Goal: Task Accomplishment & Management: Complete application form

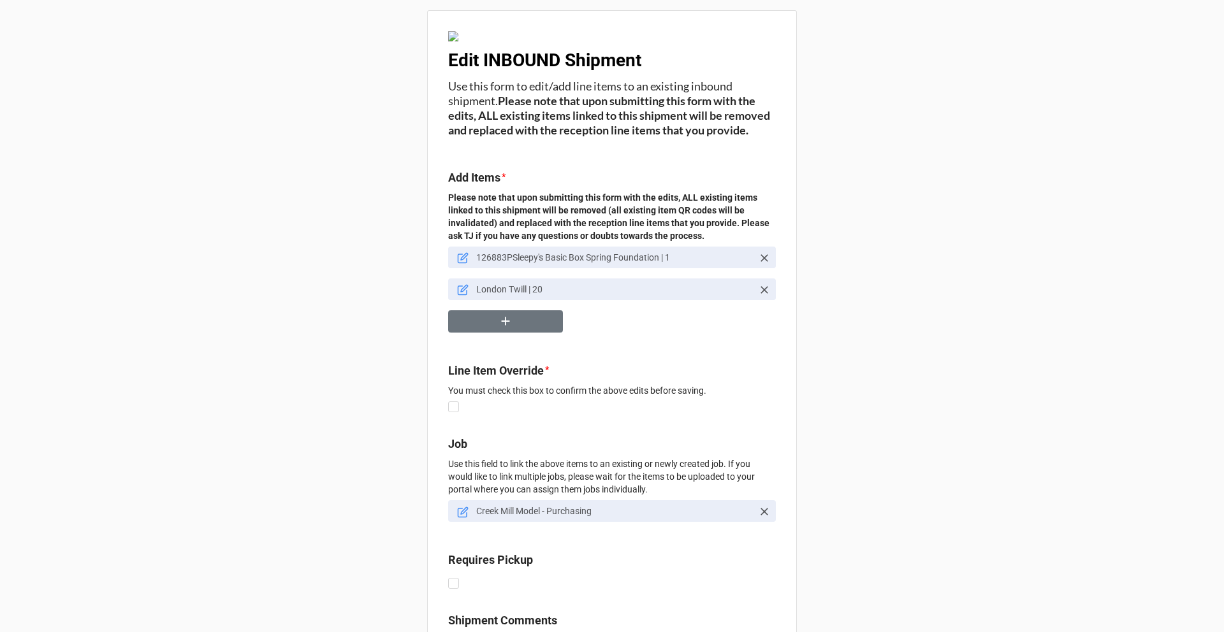
click at [461, 296] on icon at bounding box center [462, 289] width 11 height 11
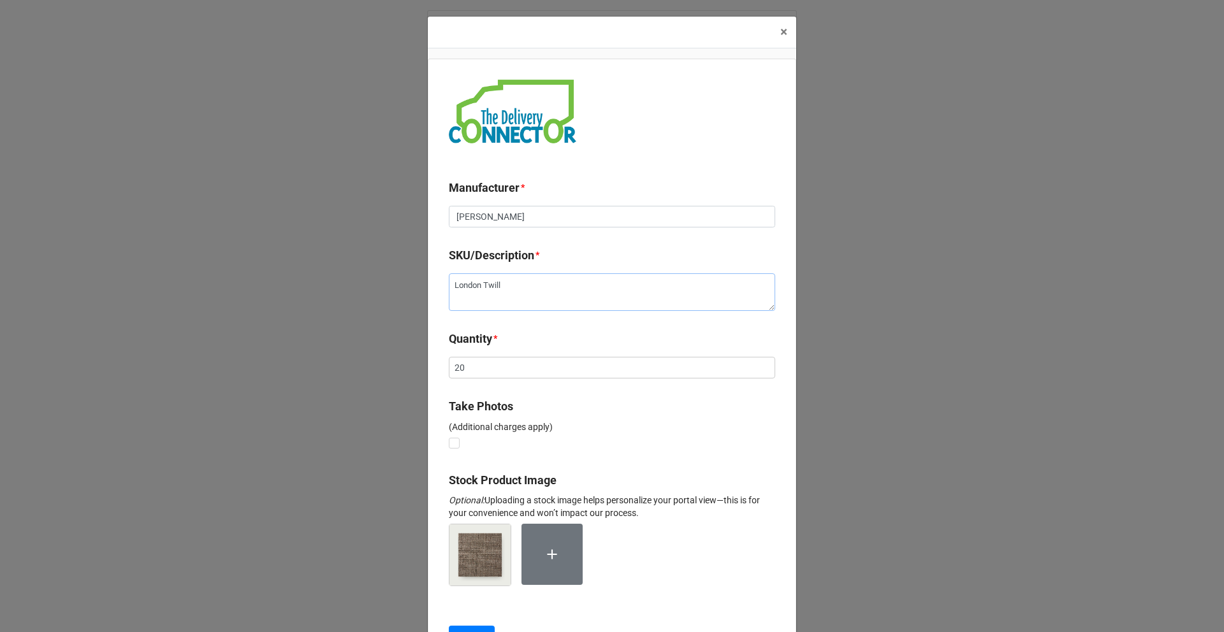
click at [526, 284] on textarea "London Twill" at bounding box center [612, 292] width 326 height 38
type textarea "x"
type textarea "London Twill"
type textarea "x"
type textarea "London Twill ("
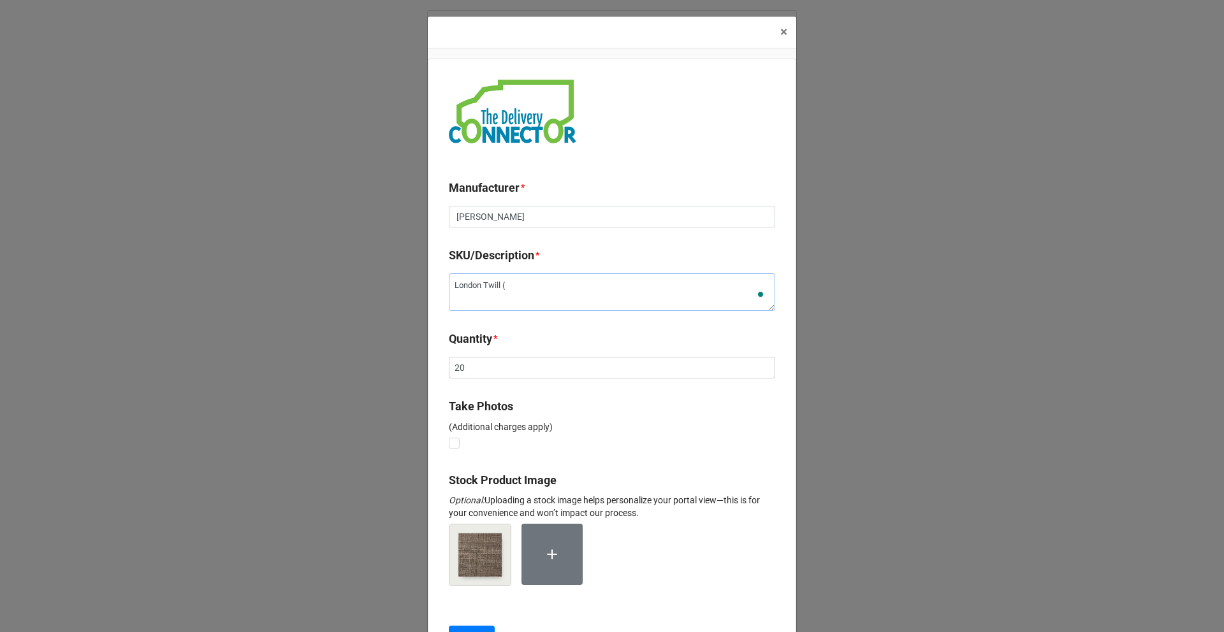
type textarea "x"
type textarea "London Twill (b"
type textarea "x"
type textarea "London Twill (bo"
type textarea "x"
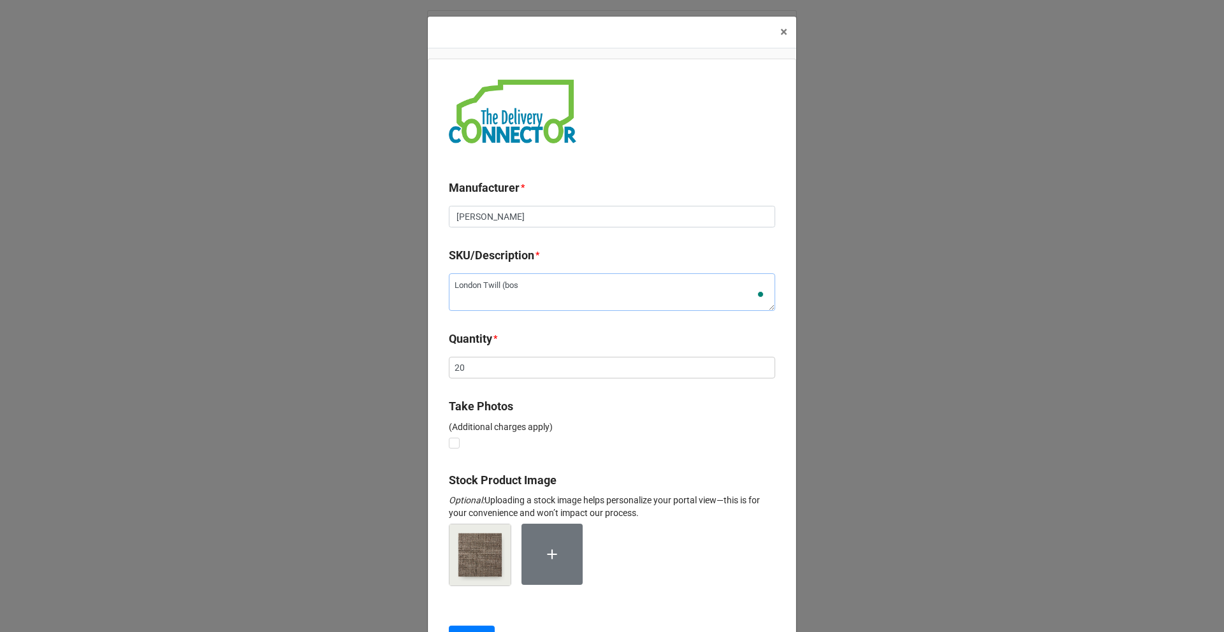
type textarea "London Twill (bosx"
type textarea "x"
type textarea "London Twill (bos"
type textarea "x"
type textarea "London Twill (bo"
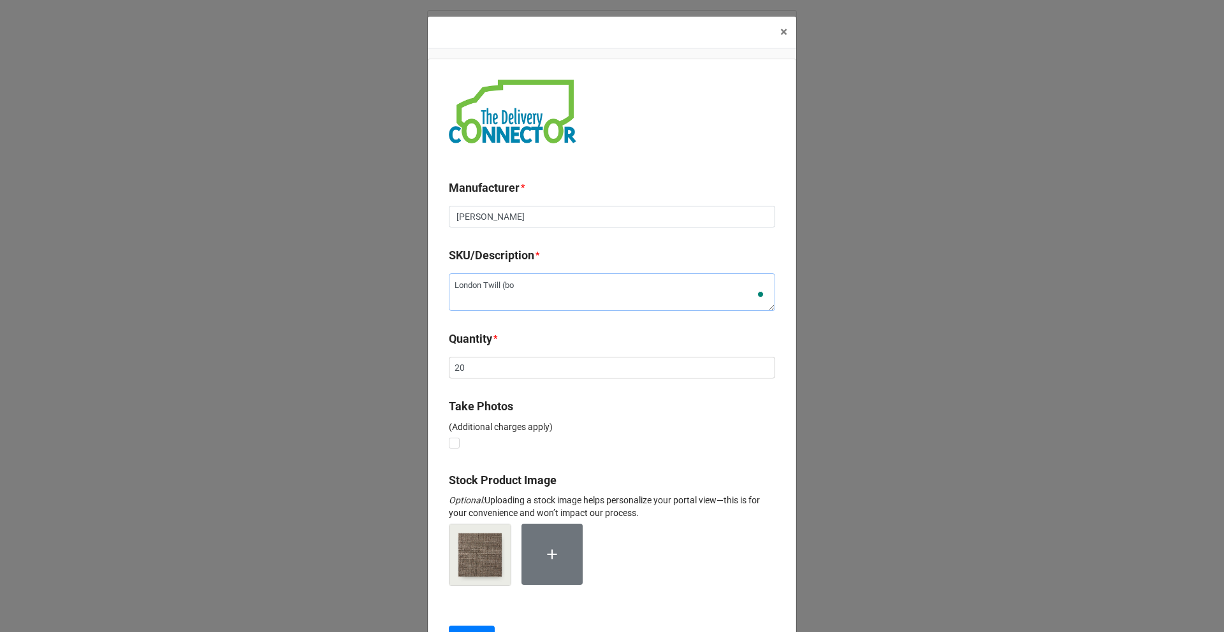
type textarea "x"
type textarea "London Twill (box"
type textarea "x"
type textarea "London Twill (box"
type textarea "x"
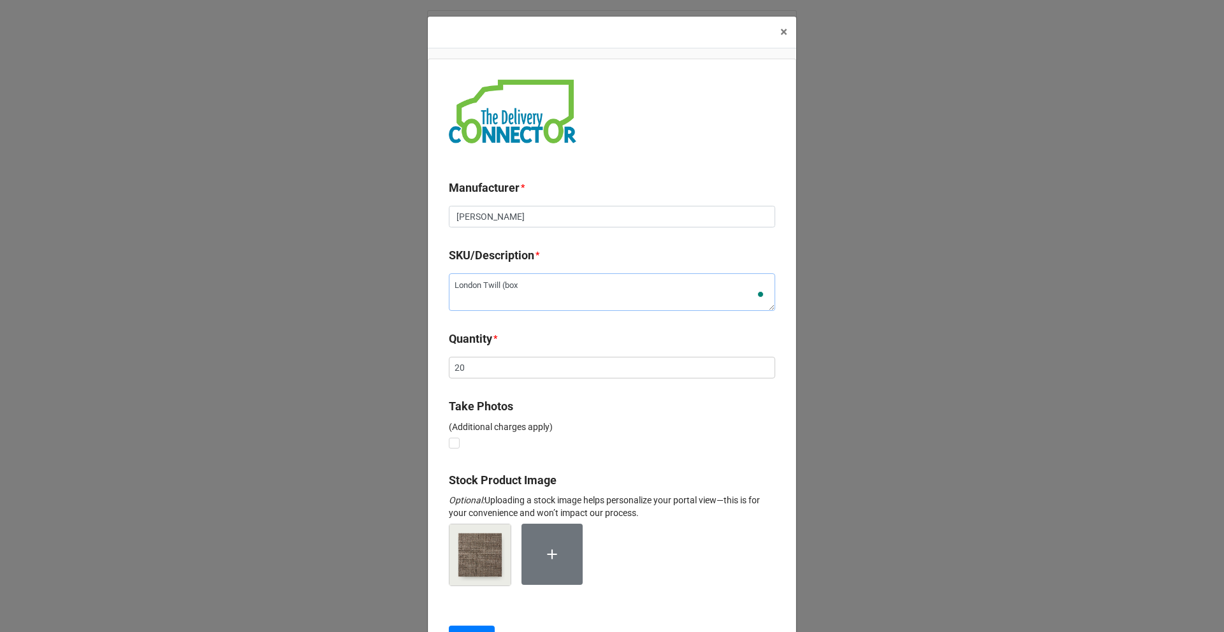
type textarea "London Twill (box o"
type textarea "x"
type textarea "London Twill (box of"
type textarea "x"
type textarea "London Twill (box of"
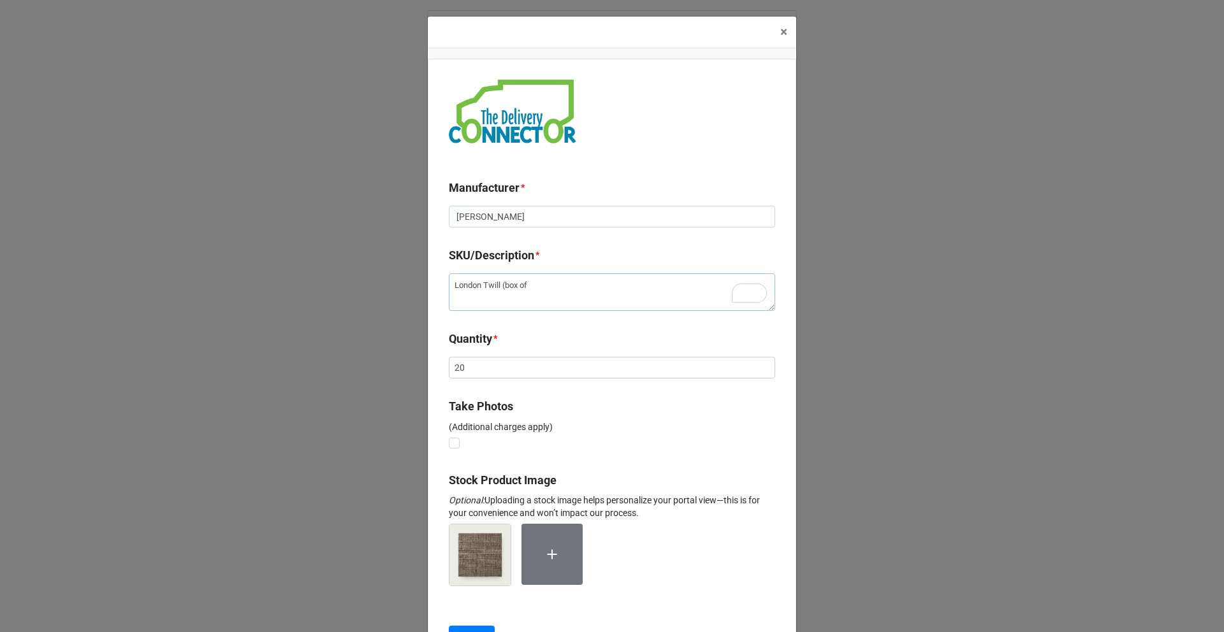
type textarea "x"
type textarea "London Twill (box of 1"
type textarea "x"
type textarea "London Twill (box of 15"
type textarea "x"
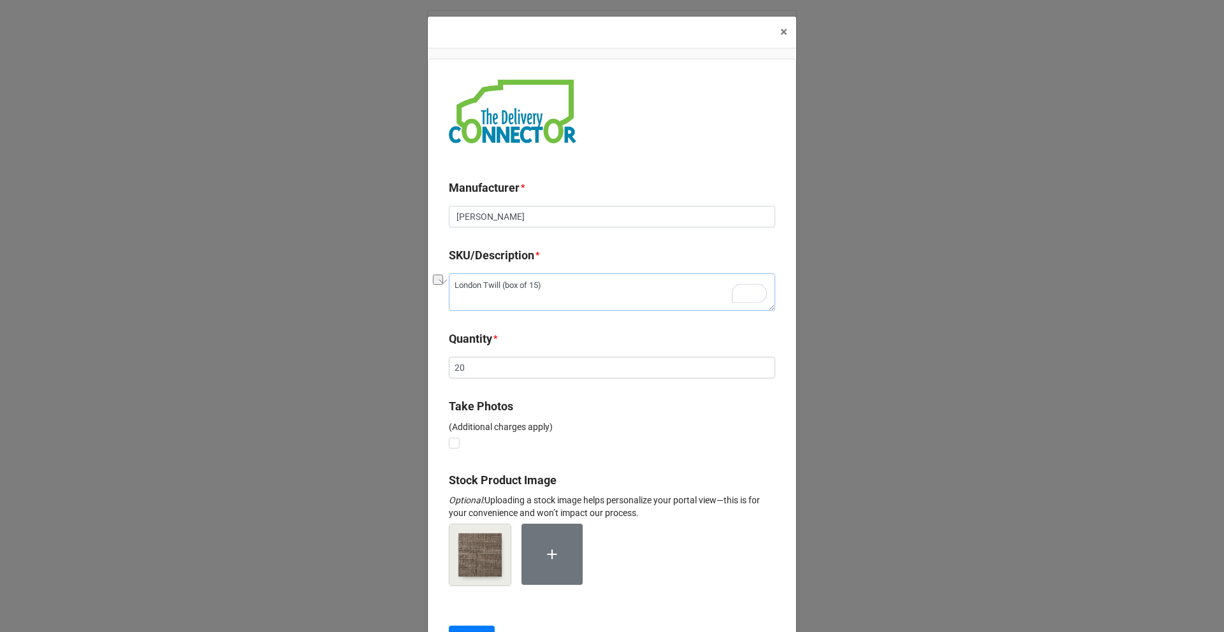
type textarea "London Twill (box of 15)"
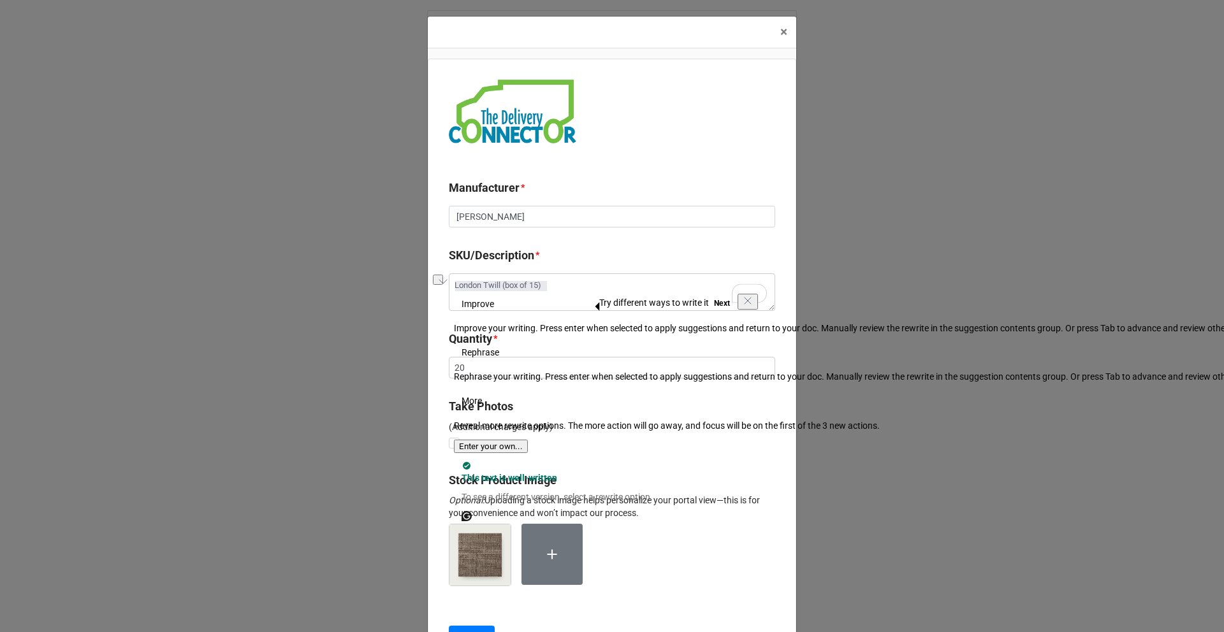
drag, startPoint x: 551, startPoint y: 284, endPoint x: 458, endPoint y: 283, distance: 93.1
click at [458, 283] on textarea "London Twill (box of 15)" at bounding box center [612, 292] width 326 height 38
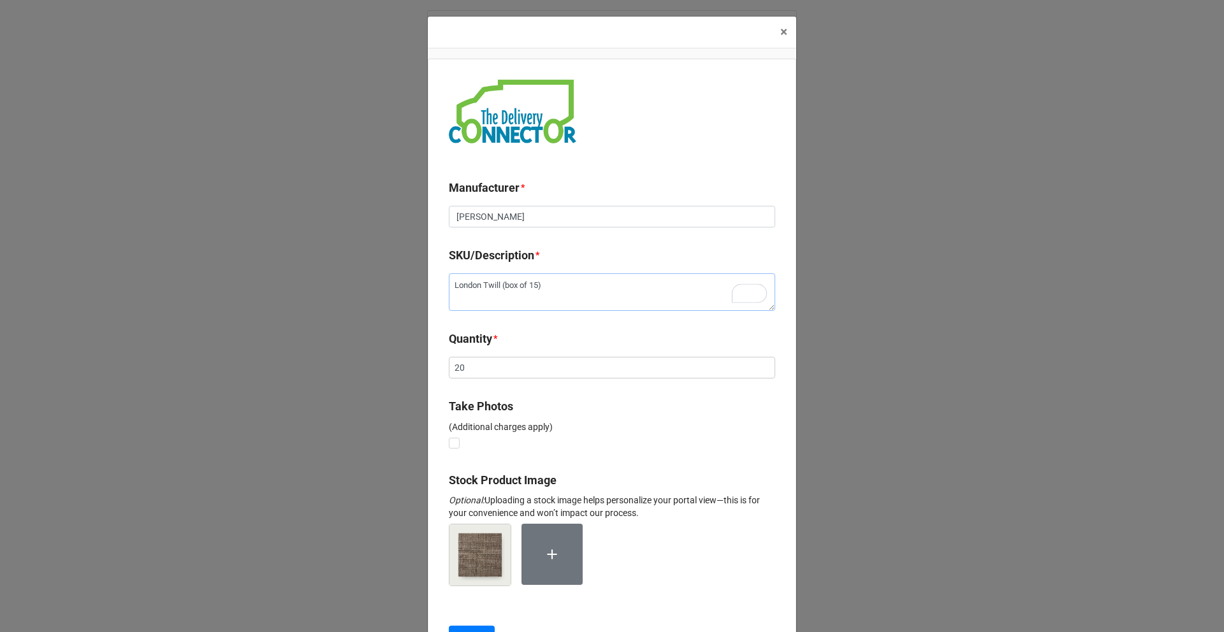
click at [458, 283] on textarea "London Twill (box of 15)" at bounding box center [612, 292] width 326 height 38
click at [474, 283] on textarea "London Twill (box of 15)" at bounding box center [612, 292] width 326 height 38
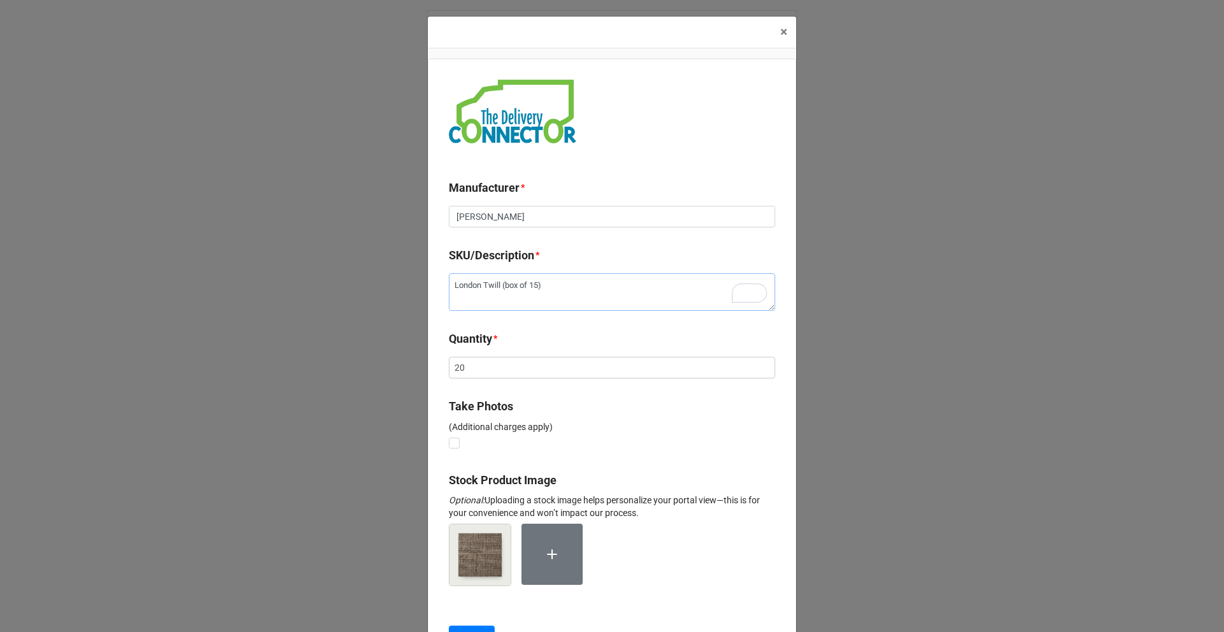
click at [474, 283] on textarea "London Twill (box of 15)" at bounding box center [612, 292] width 326 height 38
drag, startPoint x: 465, startPoint y: 367, endPoint x: 451, endPoint y: 367, distance: 13.4
click at [451, 367] on input "20" at bounding box center [612, 368] width 326 height 22
type textarea "x"
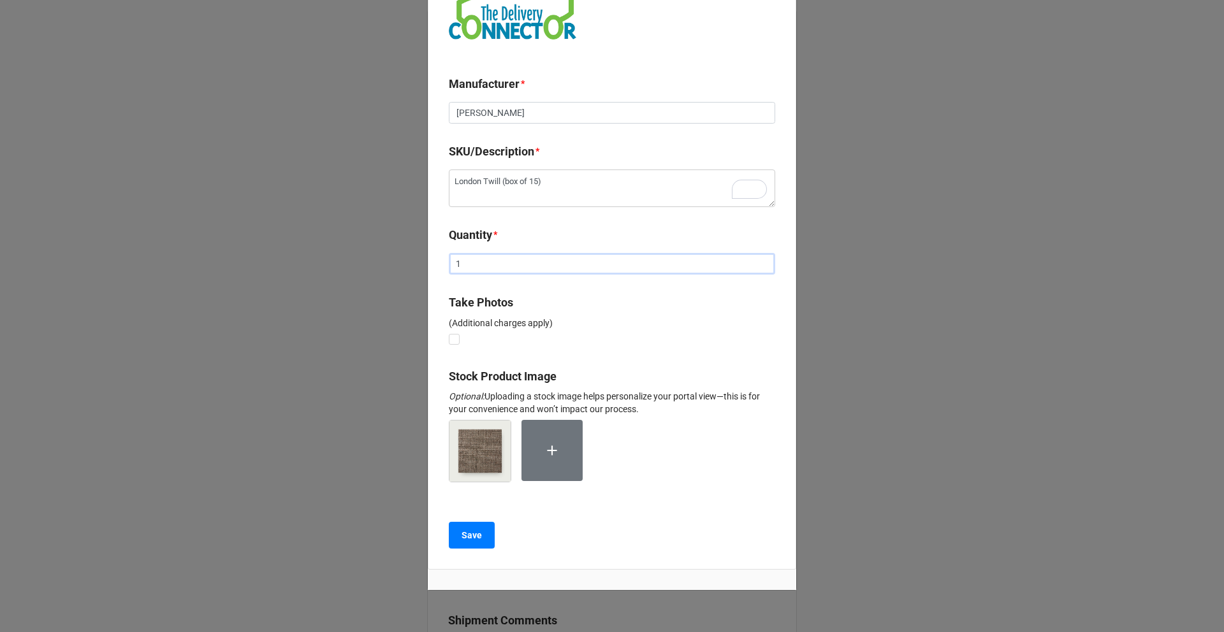
scroll to position [142, 0]
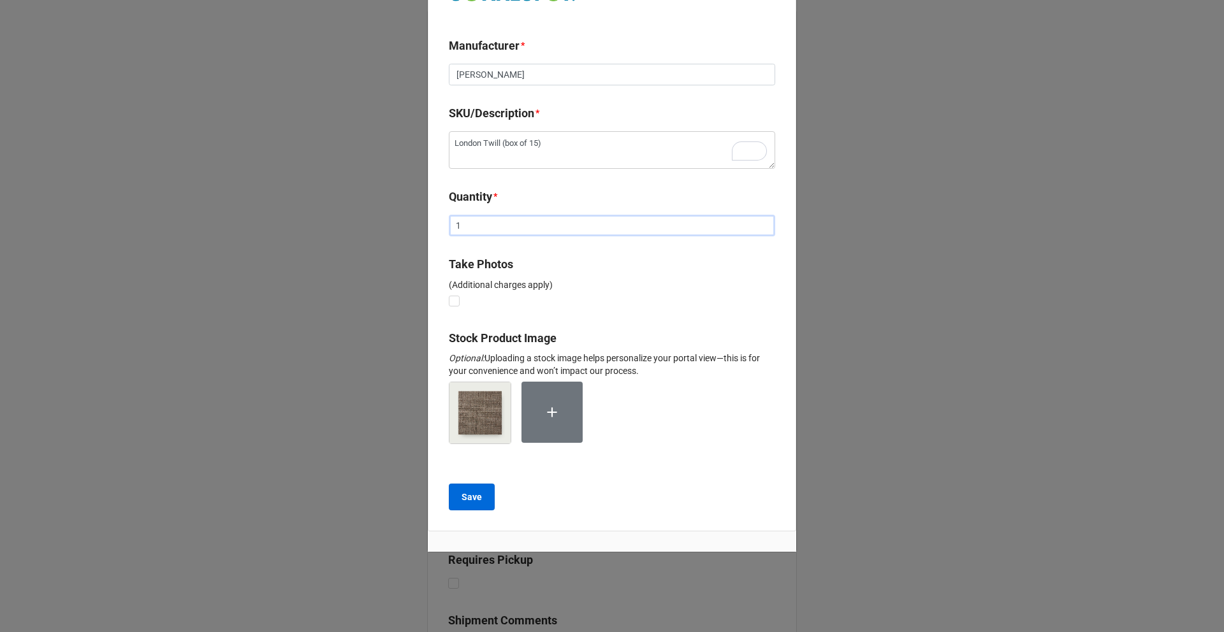
type input "1"
click at [477, 493] on b "Save" at bounding box center [471, 497] width 20 height 13
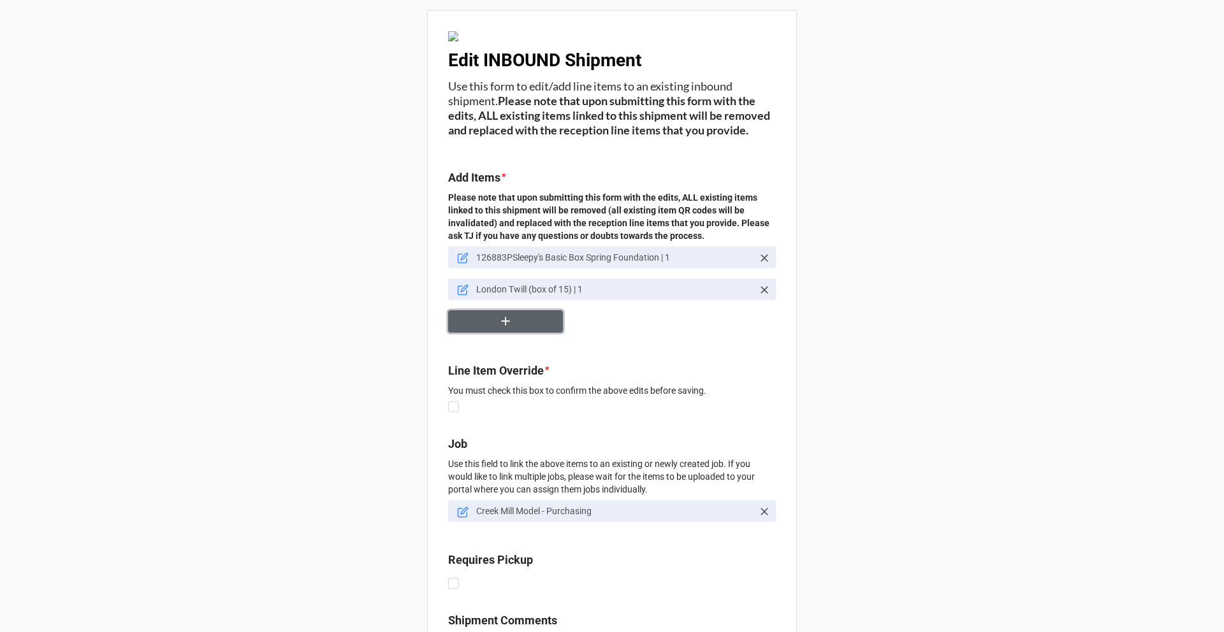
click at [502, 326] on icon "button" at bounding box center [506, 321] width 8 height 8
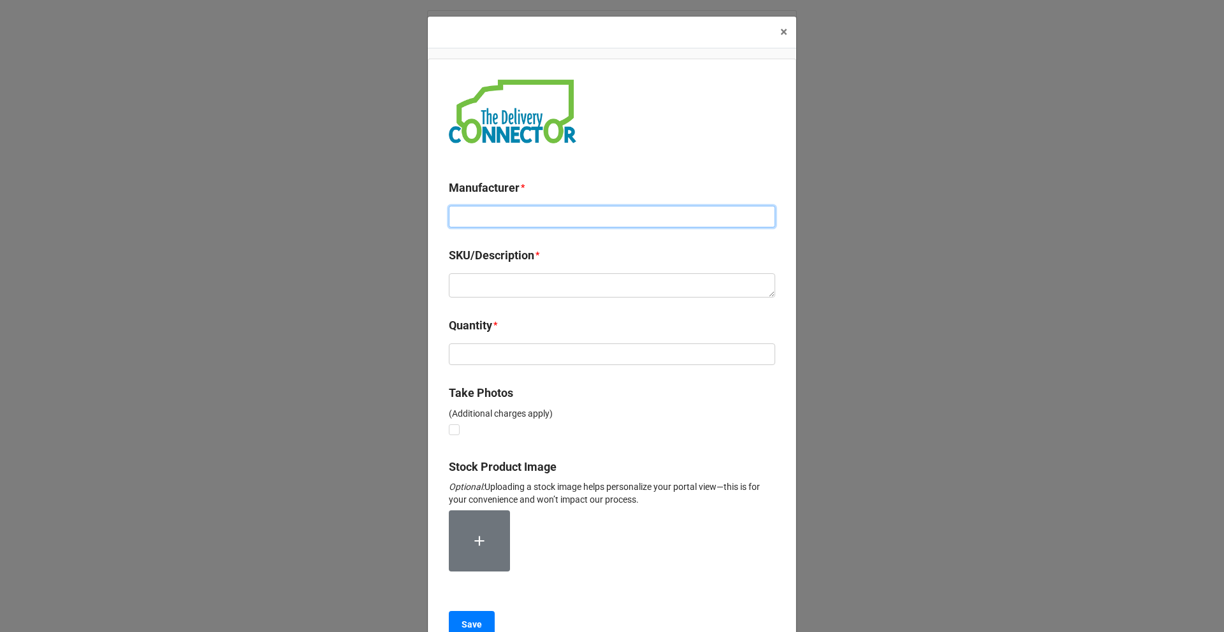
click at [494, 226] on input at bounding box center [612, 217] width 326 height 22
type input "[PERSON_NAME]"
paste textarea "London Twill (box of 15)"
type textarea "x"
type textarea "London Twill (box of 15)"
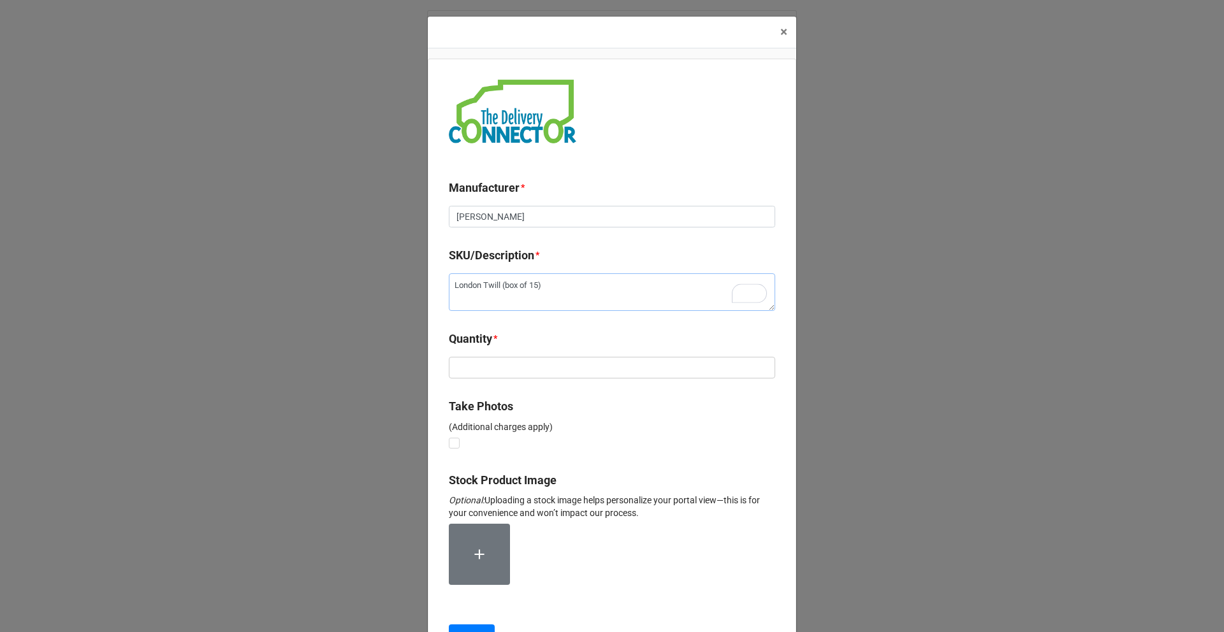
type textarea "x"
type textarea "London Twill (box of 15)"
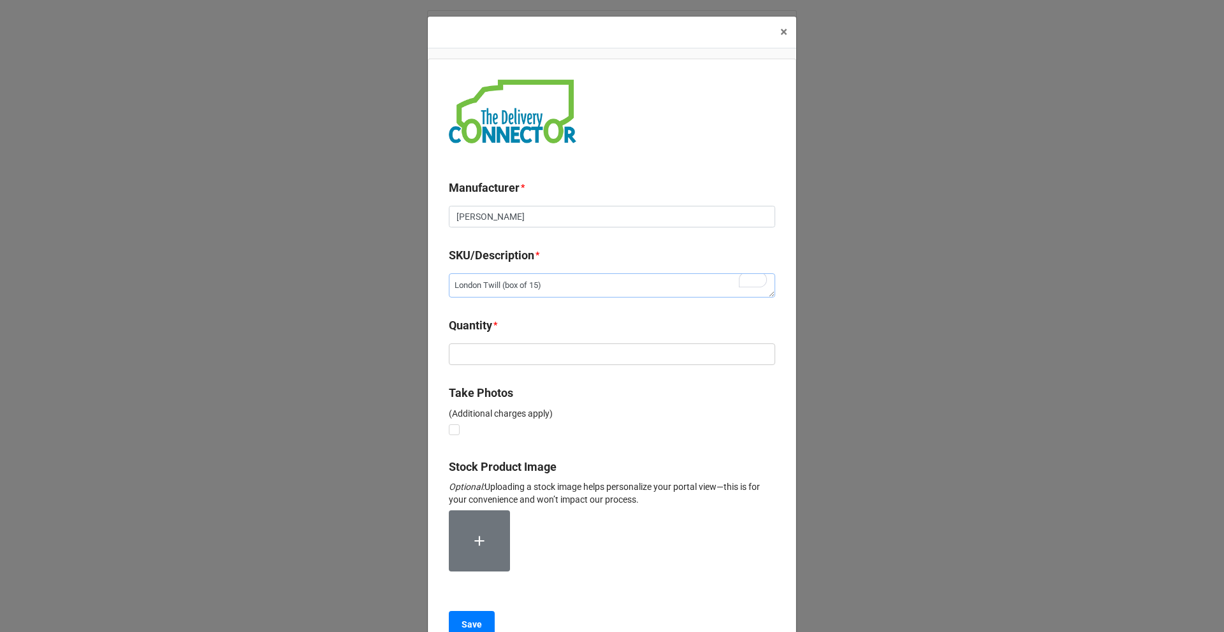
type textarea "x"
type textarea "London Twill (box of 15"
type textarea "x"
type textarea "London Twill (box of 1"
type textarea "x"
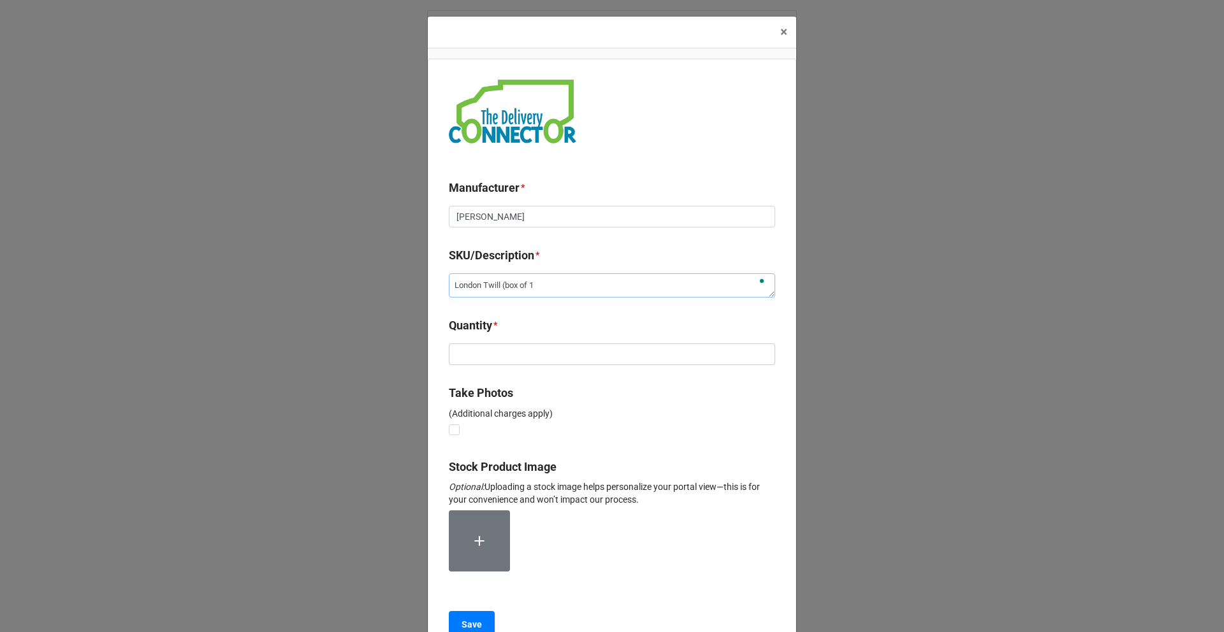
type textarea "London Twill (box of"
type textarea "x"
type textarea "London Twill (box of 5"
type textarea "x"
type textarea "London Twill (box of 5)"
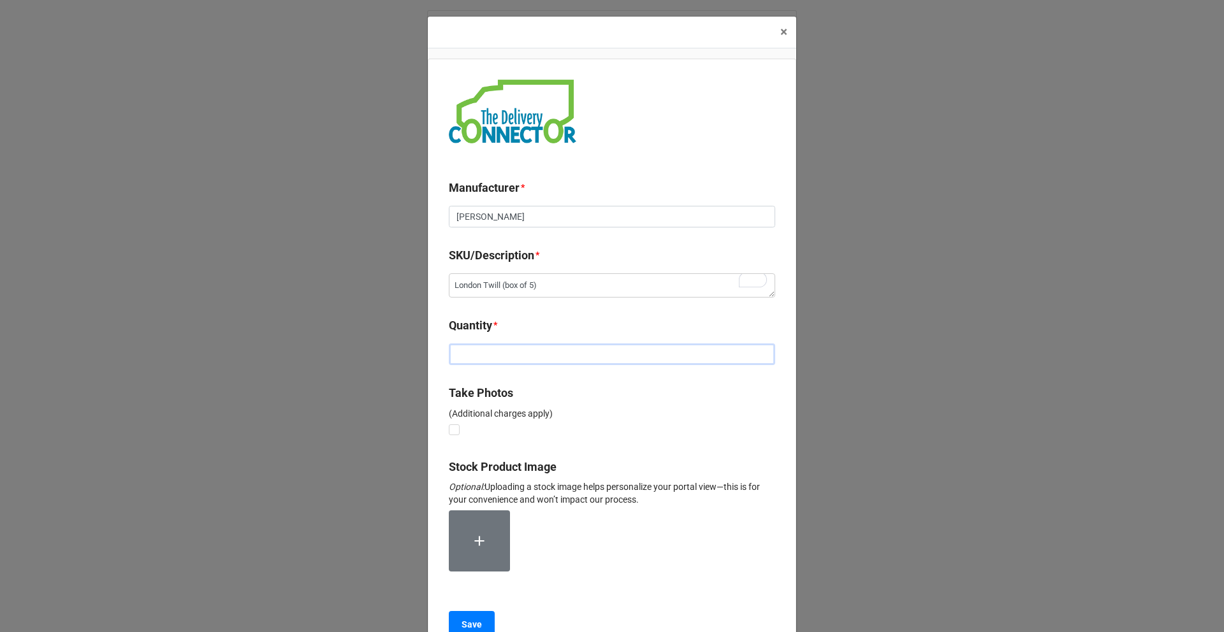
click at [519, 360] on input "text" at bounding box center [612, 355] width 326 height 22
type textarea "x"
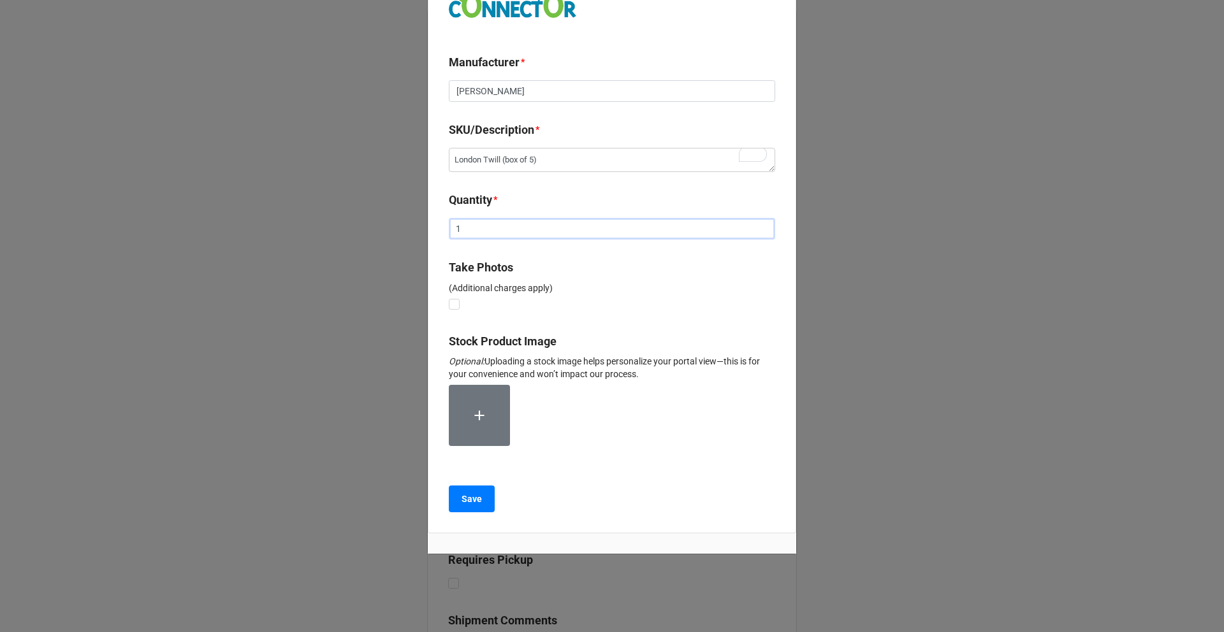
scroll to position [127, 0]
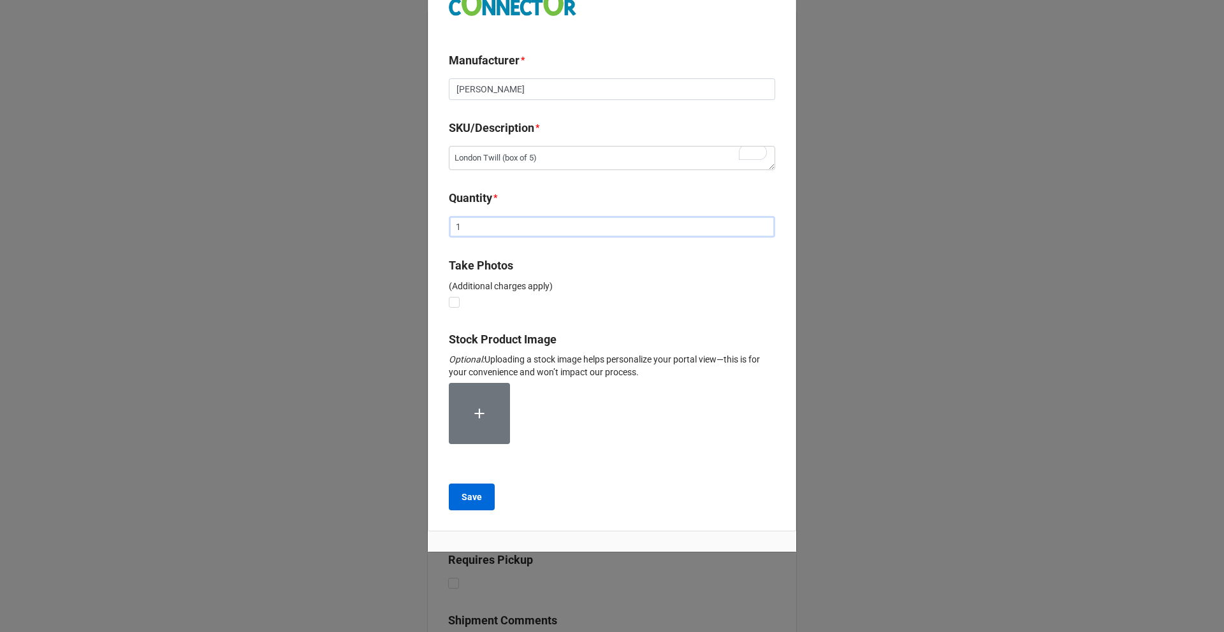
type input "1"
click at [474, 500] on b "Save" at bounding box center [471, 497] width 20 height 13
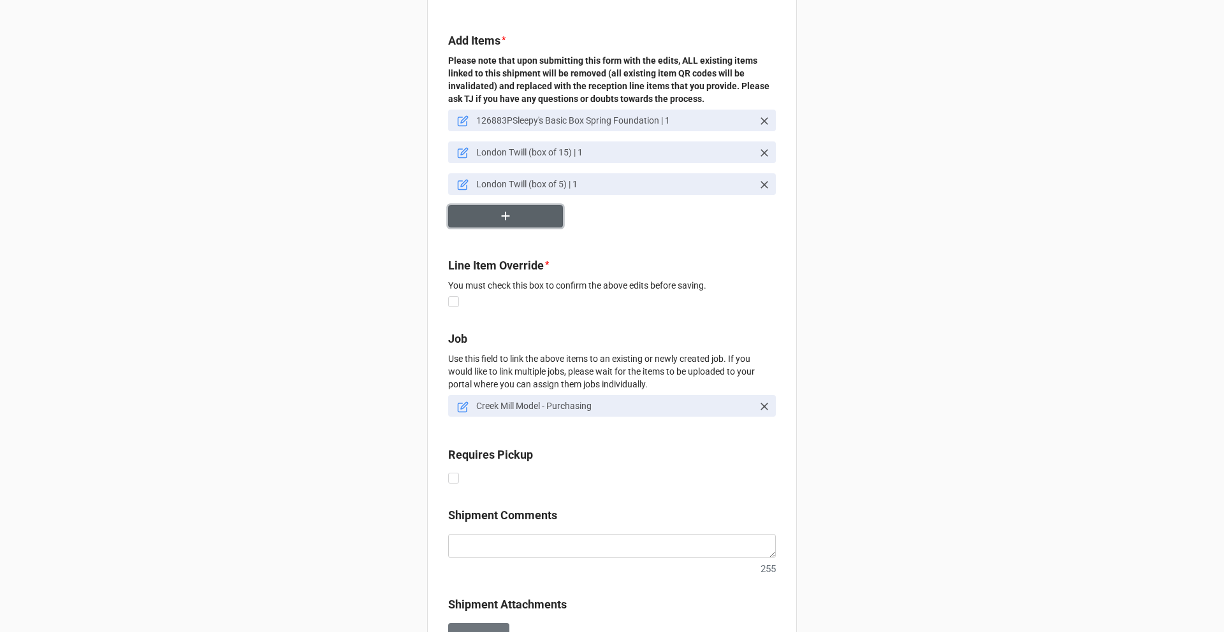
scroll to position [21, 0]
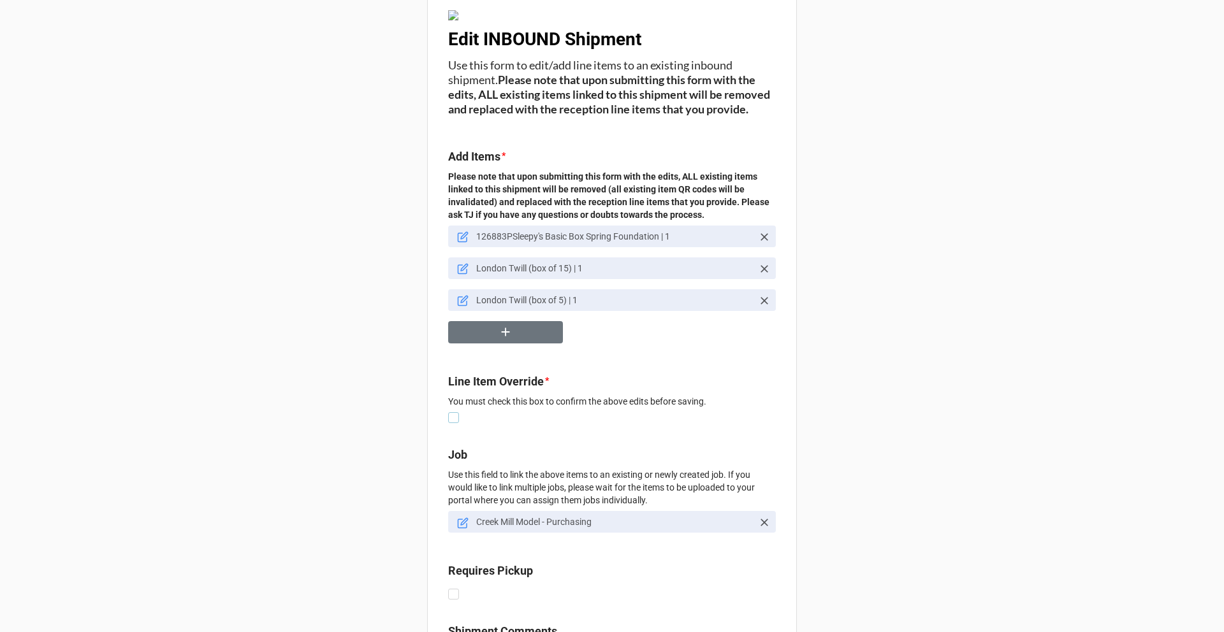
click at [451, 412] on label at bounding box center [453, 412] width 11 height 0
checkbox input "true"
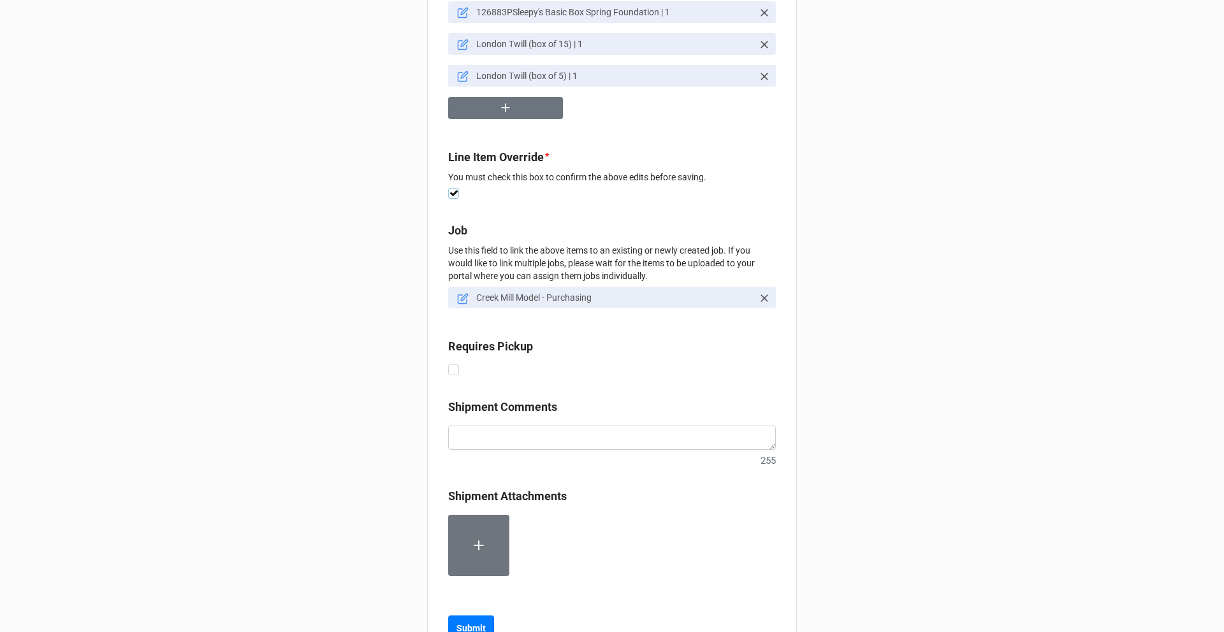
scroll to position [310, 0]
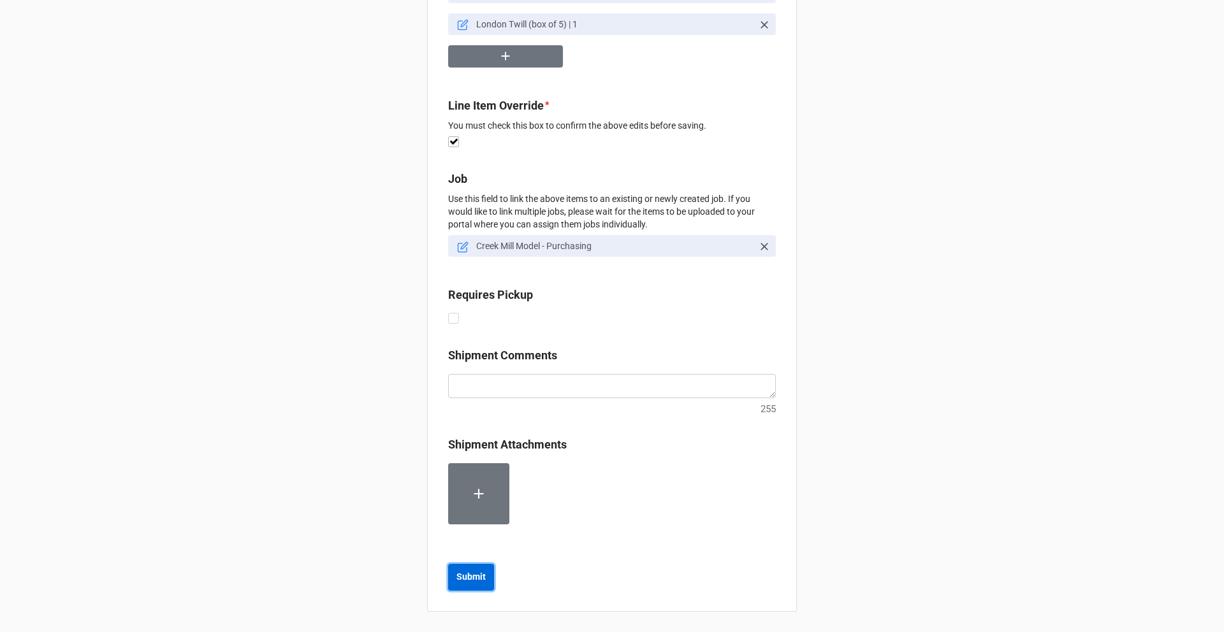
click at [472, 580] on b "Submit" at bounding box center [470, 576] width 29 height 13
